Goal: Information Seeking & Learning: Learn about a topic

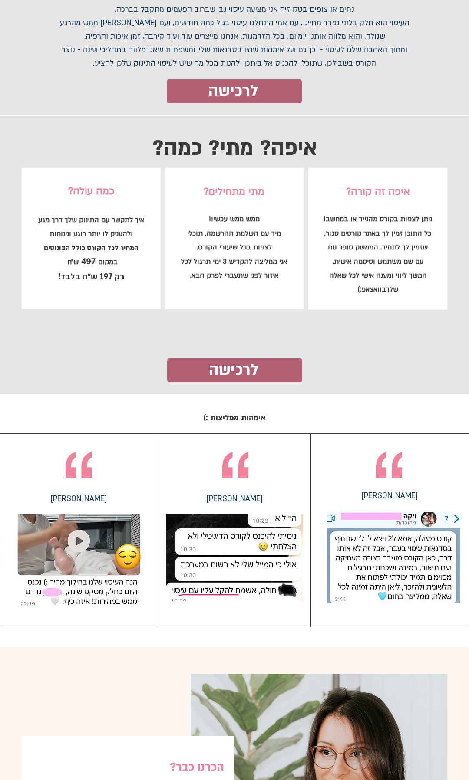
scroll to position [2101, 0]
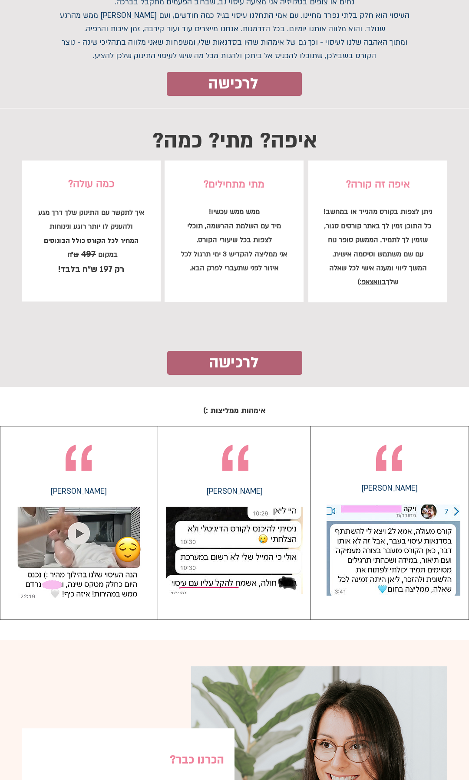
click at [273, 563] on img at bounding box center [234, 550] width 137 height 87
click at [261, 563] on img at bounding box center [234, 550] width 137 height 87
click at [82, 544] on img at bounding box center [78, 552] width 125 height 91
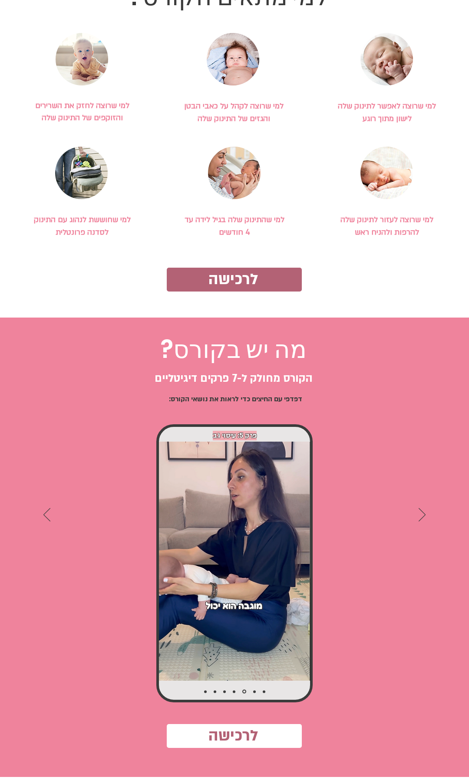
scroll to position [689, 0]
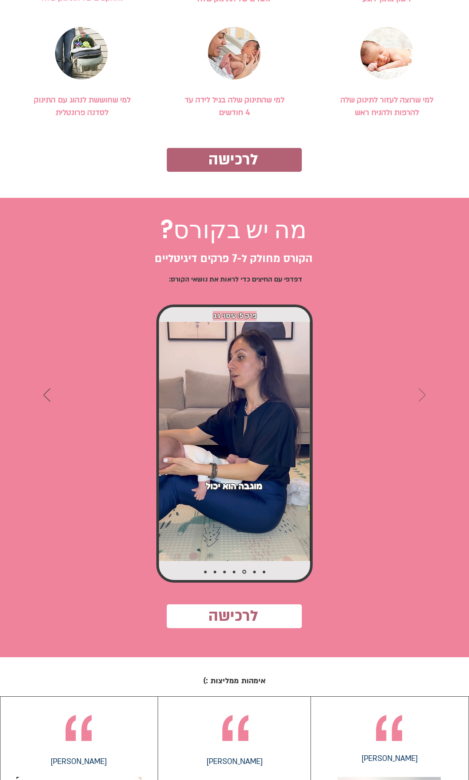
click at [421, 398] on icon "הבא" at bounding box center [421, 395] width 7 height 13
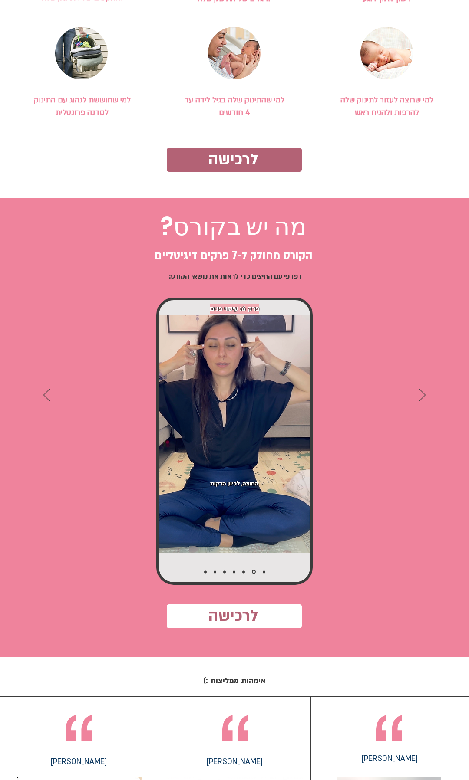
click at [417, 393] on div "מצגת" at bounding box center [234, 396] width 469 height 396
click at [422, 393] on icon "הבא" at bounding box center [421, 395] width 7 height 13
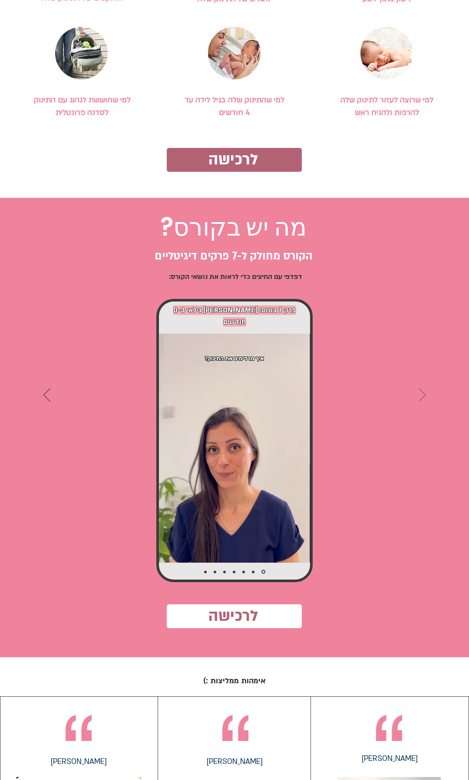
click at [422, 393] on icon "הבא" at bounding box center [421, 395] width 7 height 13
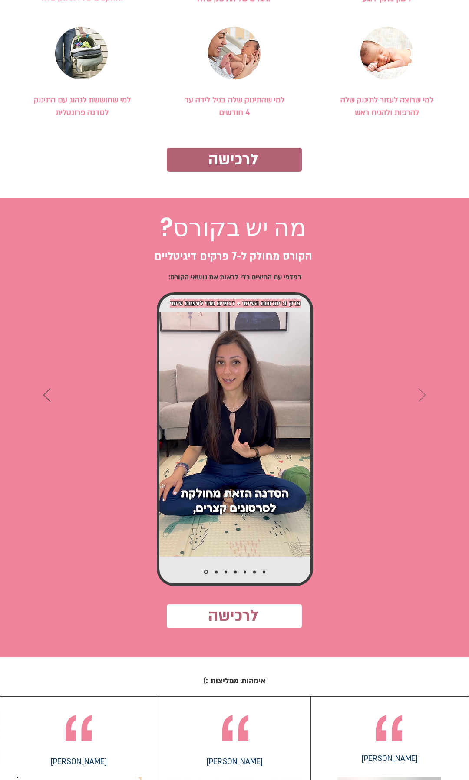
click at [422, 393] on icon "הבא" at bounding box center [421, 395] width 7 height 13
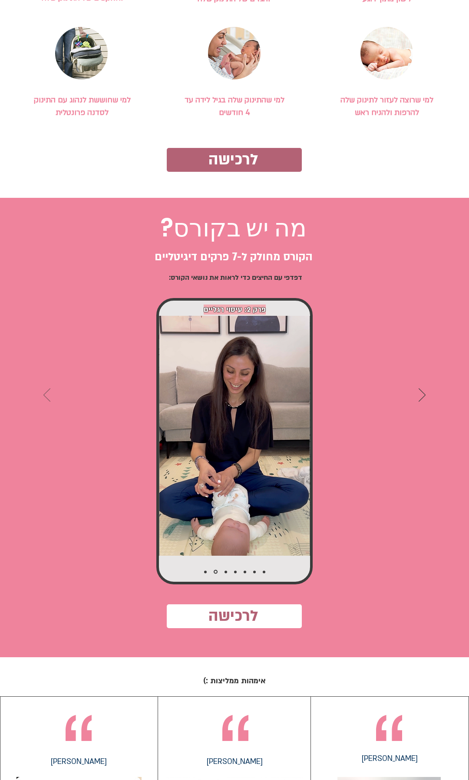
click at [44, 391] on icon "הקודם" at bounding box center [46, 395] width 7 height 13
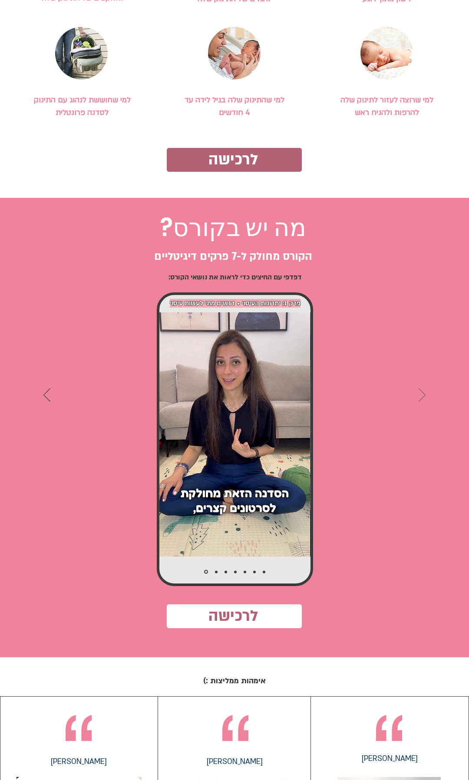
click at [423, 392] on icon "הבא" at bounding box center [421, 395] width 7 height 13
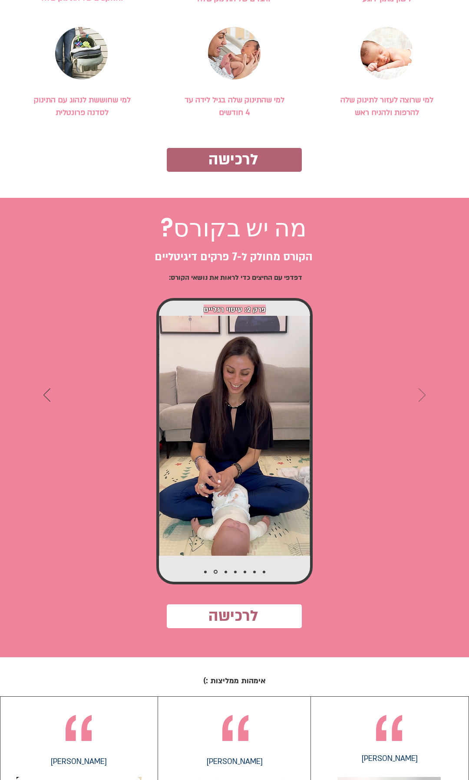
click at [423, 392] on icon "הבא" at bounding box center [421, 395] width 7 height 13
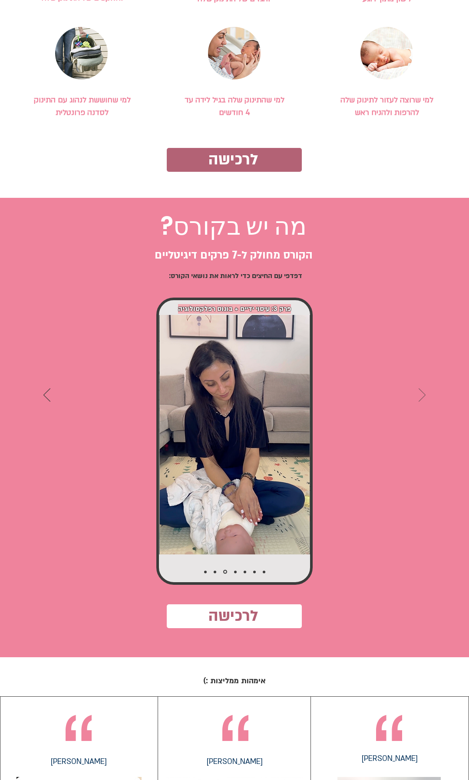
click at [422, 392] on icon "הבא" at bounding box center [421, 395] width 7 height 13
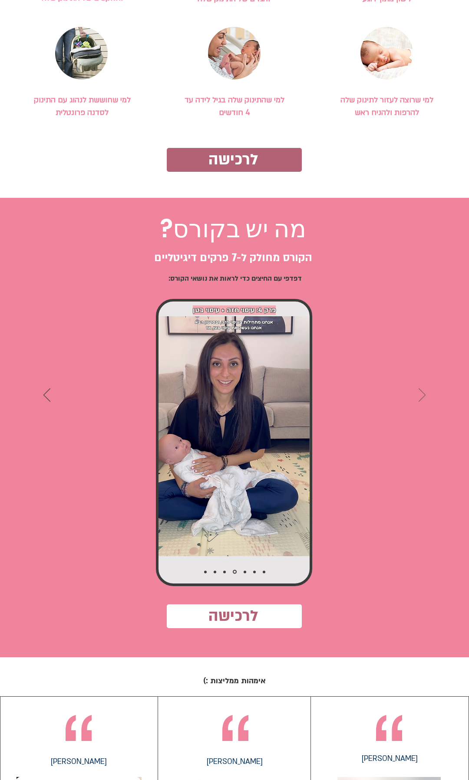
click at [421, 396] on icon "הבא" at bounding box center [421, 395] width 7 height 13
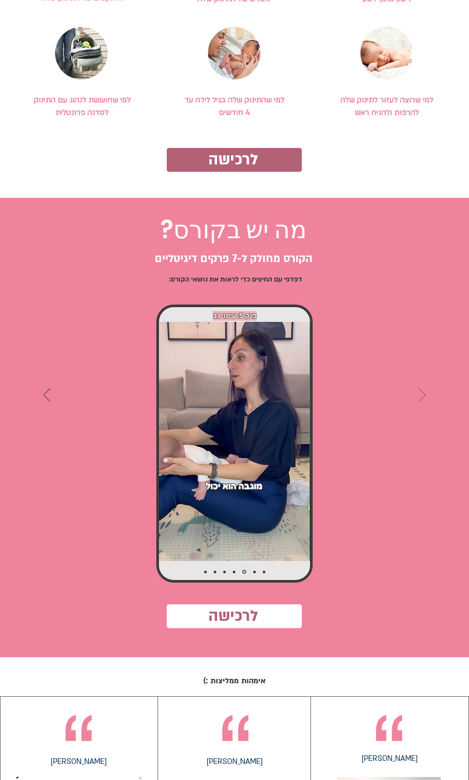
click at [421, 396] on icon "הבא" at bounding box center [421, 395] width 7 height 13
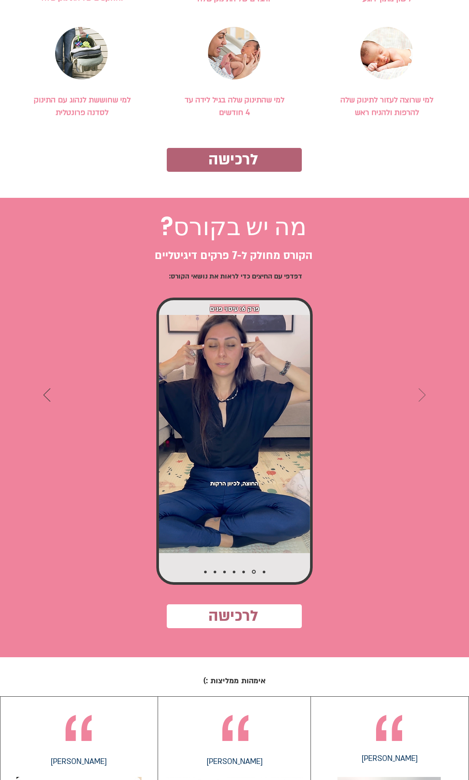
click at [421, 396] on icon "הבא" at bounding box center [421, 395] width 7 height 13
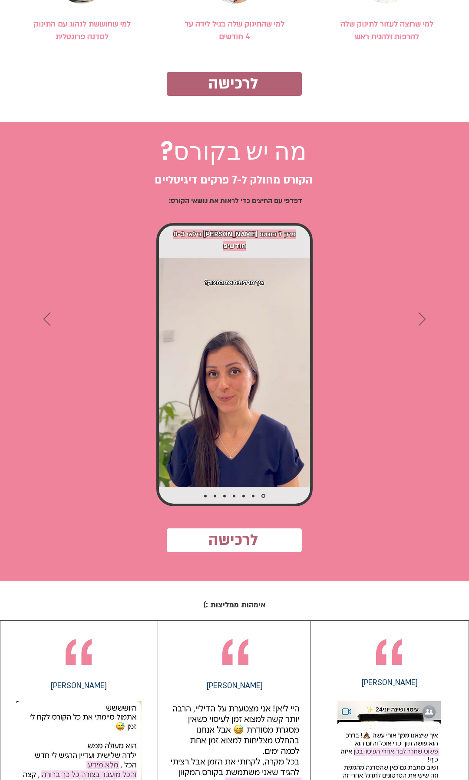
scroll to position [0, 0]
